Goal: Information Seeking & Learning: Learn about a topic

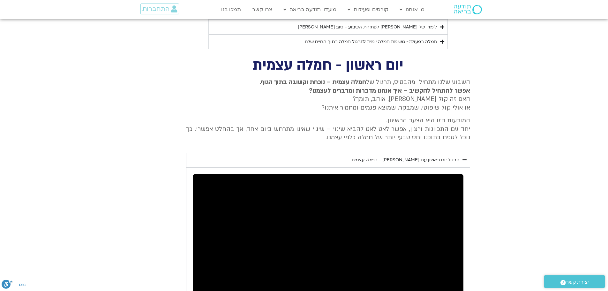
scroll to position [422, 0]
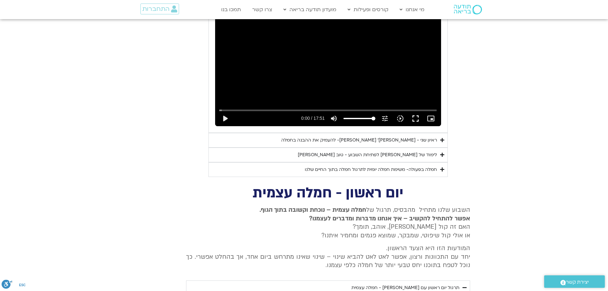
click at [441, 152] on icon "Accordion. Open links with Enter or Space, close with Escape, and navigate with…" at bounding box center [442, 154] width 4 height 5
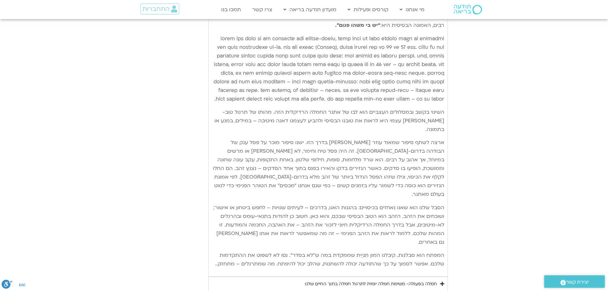
scroll to position [645, 0]
click at [442, 280] on icon "Accordion. Open links with Enter or Space, close with Escape, and navigate with…" at bounding box center [442, 282] width 4 height 5
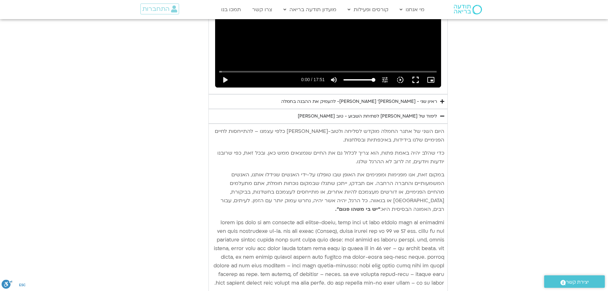
scroll to position [390, 0]
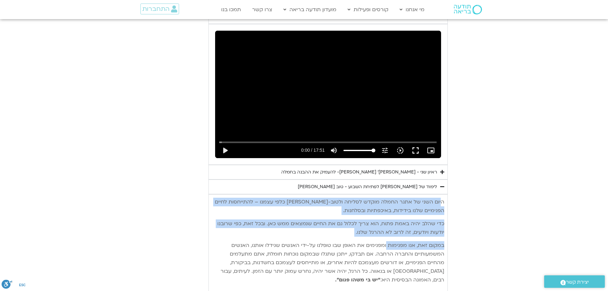
drag, startPoint x: 441, startPoint y: 171, endPoint x: 387, endPoint y: 208, distance: 65.2
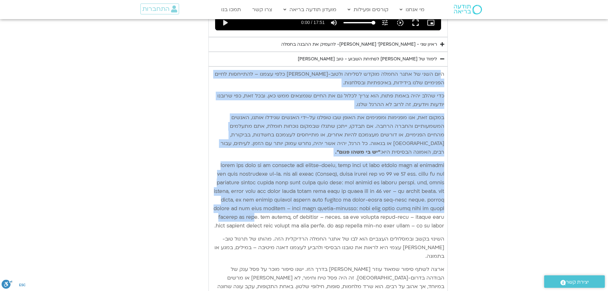
click at [389, 188] on p "Accordion. Open links with Enter or Space, close with Escape, and navigate with…" at bounding box center [328, 195] width 232 height 69
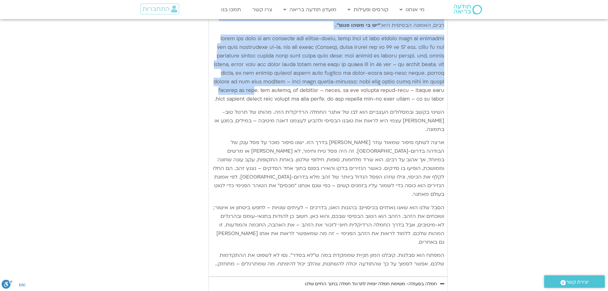
scroll to position [645, 0]
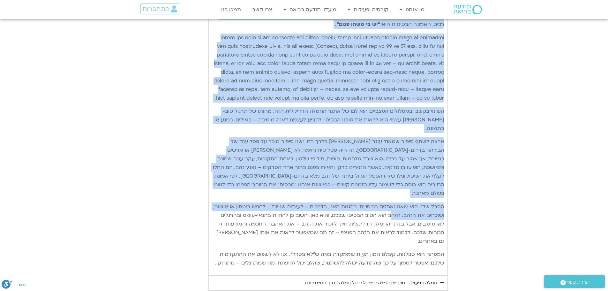
click at [391, 202] on p "הסבל שלנו הוא שאנו נאחזים בכיסויים: בהגנות האגו, בדרכים – לעיתים שגויות – לחפש …" at bounding box center [328, 223] width 232 height 43
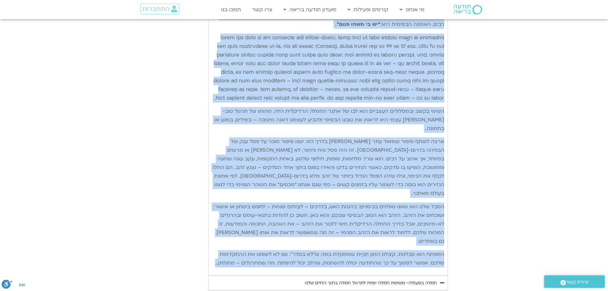
click at [217, 250] on p "המפתח הוא סבלנות. קיבלנו המון תִנְיַית שממקדת במה ש”לא בסדר”. נסו לא לשפוט את ה…" at bounding box center [328, 258] width 232 height 17
copy div "lore ipsu do sita conse adipi elitse doeiu-te inci utlab – etdolorem aliqu enim…"
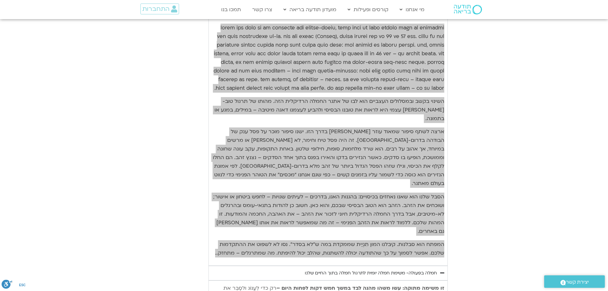
scroll to position [741, 0]
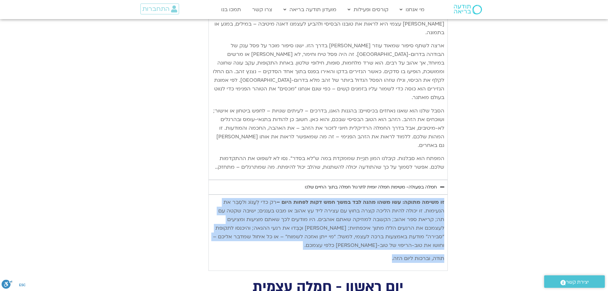
drag, startPoint x: 444, startPoint y: 155, endPoint x: 376, endPoint y: 204, distance: 83.5
click at [376, 204] on div "זו משימה מתוקה: עשו משהו מהנה לבד במשך חמש דקות לפחות היום – רק כדי לְעַנּוֹג ו…" at bounding box center [328, 230] width 232 height 65
copy div "זו משימה מתוקה: עשו משהו מהנה לבד במשך חמש דקות לפחות היום – רק כדי לְעַנּוֹג ו…"
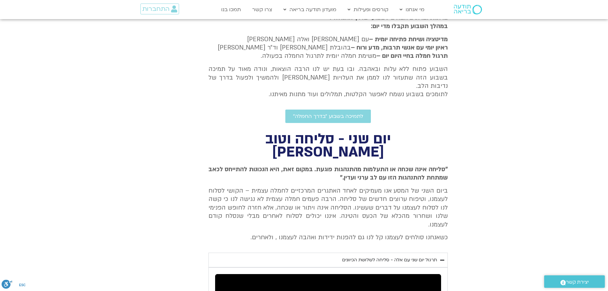
scroll to position [134, 0]
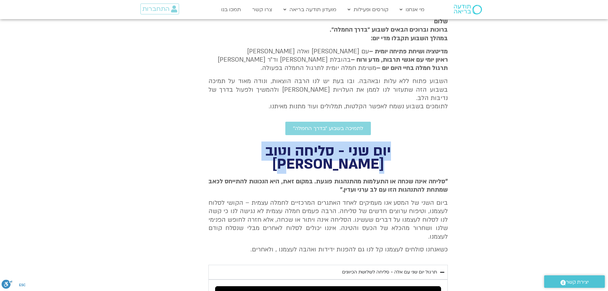
drag, startPoint x: 255, startPoint y: 143, endPoint x: 403, endPoint y: 143, distance: 148.1
click at [403, 145] on h2 "יום שני - סליחה וטוב [PERSON_NAME]" at bounding box center [327, 158] width 239 height 26
copy h2 "יום שני - סליחה וטוב [PERSON_NAME]"
